Goal: Information Seeking & Learning: Find specific fact

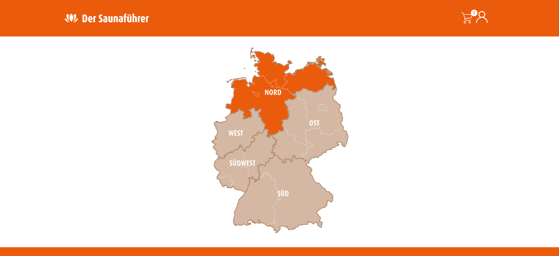
scroll to position [221, 0]
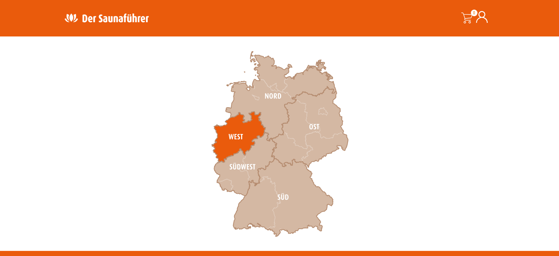
click at [232, 139] on icon at bounding box center [239, 136] width 54 height 51
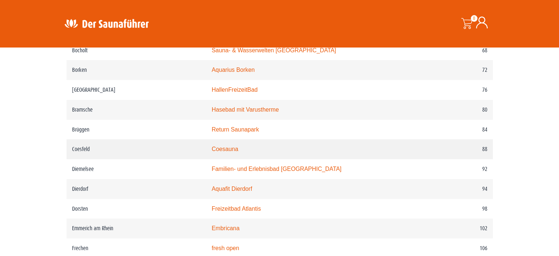
scroll to position [625, 0]
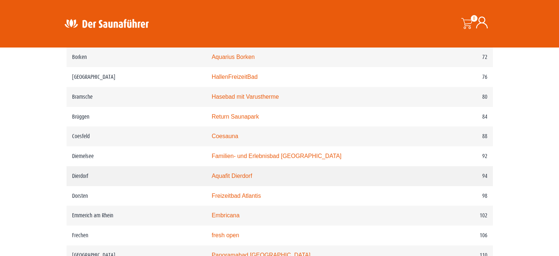
click at [252, 177] on link "Aquafit Dierdorf" at bounding box center [232, 175] width 40 height 6
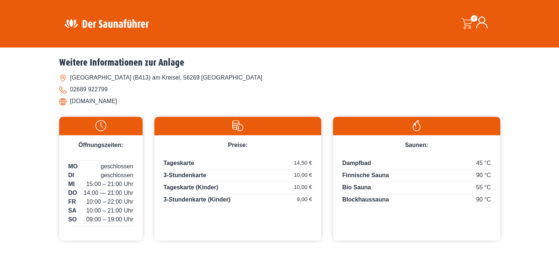
scroll to position [311, 0]
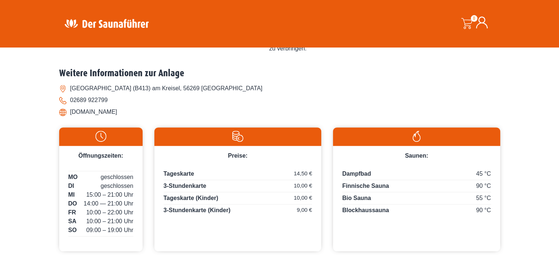
click at [184, 85] on li "Neuwieder Straße (B413) am Kreisel, 56269 Dierdorf" at bounding box center [279, 88] width 441 height 12
drag, startPoint x: 212, startPoint y: 83, endPoint x: 170, endPoint y: 85, distance: 42.3
click at [170, 85] on li "Neuwieder Straße (B413) am Kreisel, 56269 Dierdorf" at bounding box center [279, 88] width 441 height 12
copy li "56269 Dierdorf"
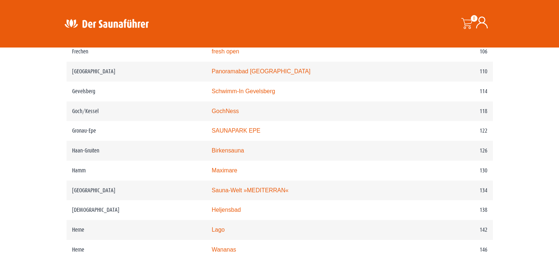
scroll to position [809, 0]
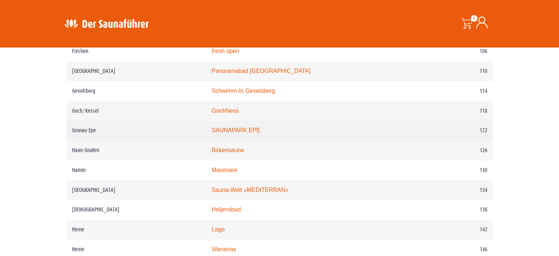
click at [245, 131] on link "SAUNAPARK EPE" at bounding box center [236, 130] width 49 height 6
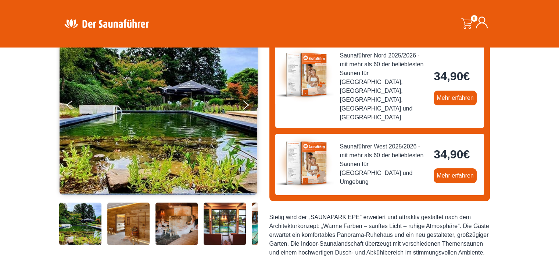
scroll to position [126, 0]
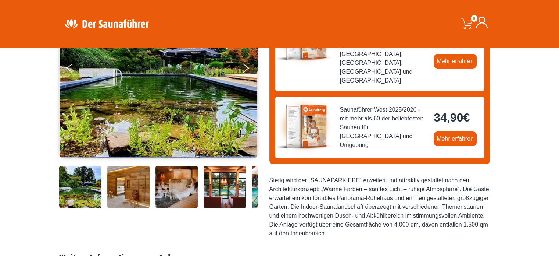
click at [131, 184] on img at bounding box center [128, 186] width 42 height 42
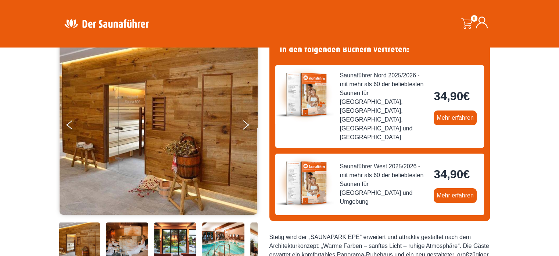
scroll to position [53, 0]
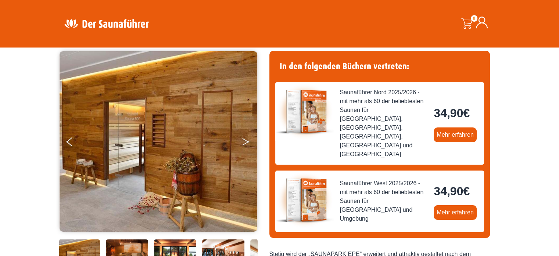
click at [246, 139] on button "Next" at bounding box center [251, 143] width 18 height 18
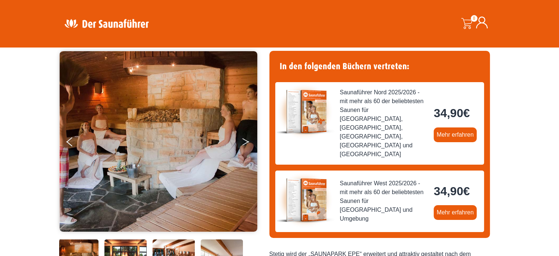
click at [246, 139] on button "Next" at bounding box center [251, 143] width 18 height 18
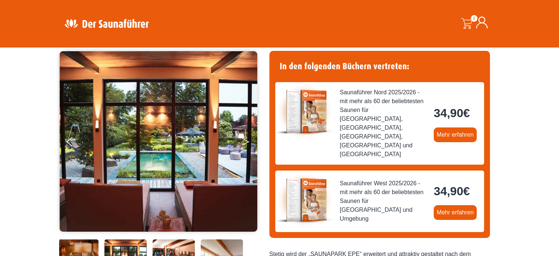
click at [246, 139] on button "Next" at bounding box center [251, 143] width 18 height 18
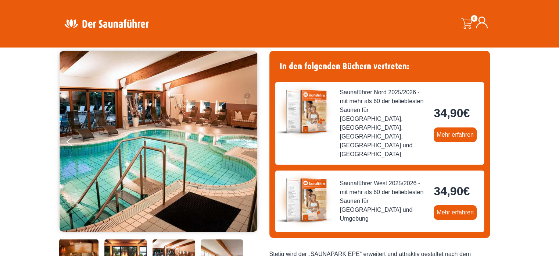
click at [246, 139] on button "Next" at bounding box center [251, 143] width 18 height 18
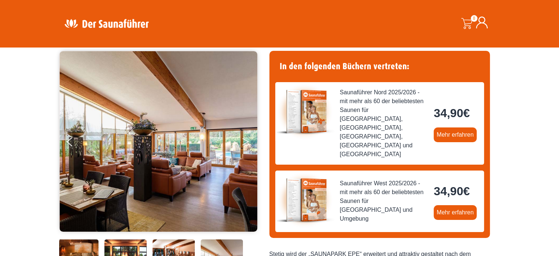
click at [246, 139] on button "Next" at bounding box center [251, 143] width 18 height 18
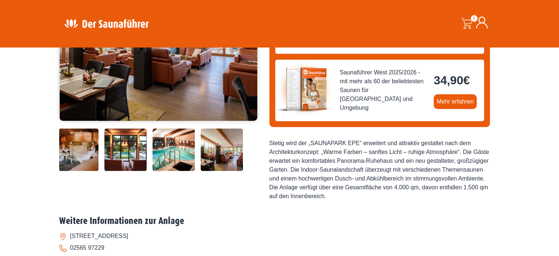
scroll to position [163, 0]
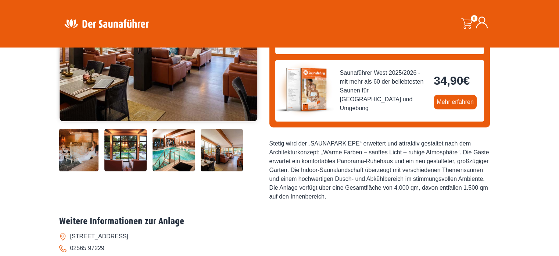
click at [64, 230] on li "[STREET_ADDRESS]" at bounding box center [279, 236] width 441 height 12
drag, startPoint x: 169, startPoint y: 218, endPoint x: 72, endPoint y: 211, distance: 97.4
click at [71, 230] on li "[STREET_ADDRESS]" at bounding box center [279, 236] width 441 height 12
click at [99, 254] on li "[DOMAIN_NAME]" at bounding box center [279, 260] width 441 height 12
drag, startPoint x: 119, startPoint y: 243, endPoint x: 78, endPoint y: 239, distance: 41.7
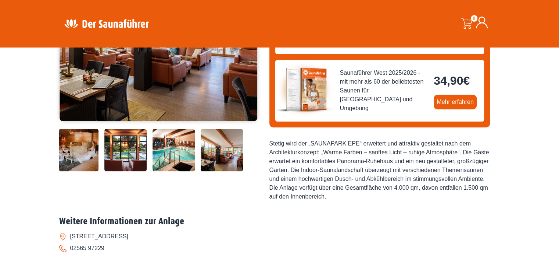
click at [76, 254] on li "[DOMAIN_NAME]" at bounding box center [279, 260] width 441 height 12
copy li "[DOMAIN_NAME]"
